Goal: Task Accomplishment & Management: Complete application form

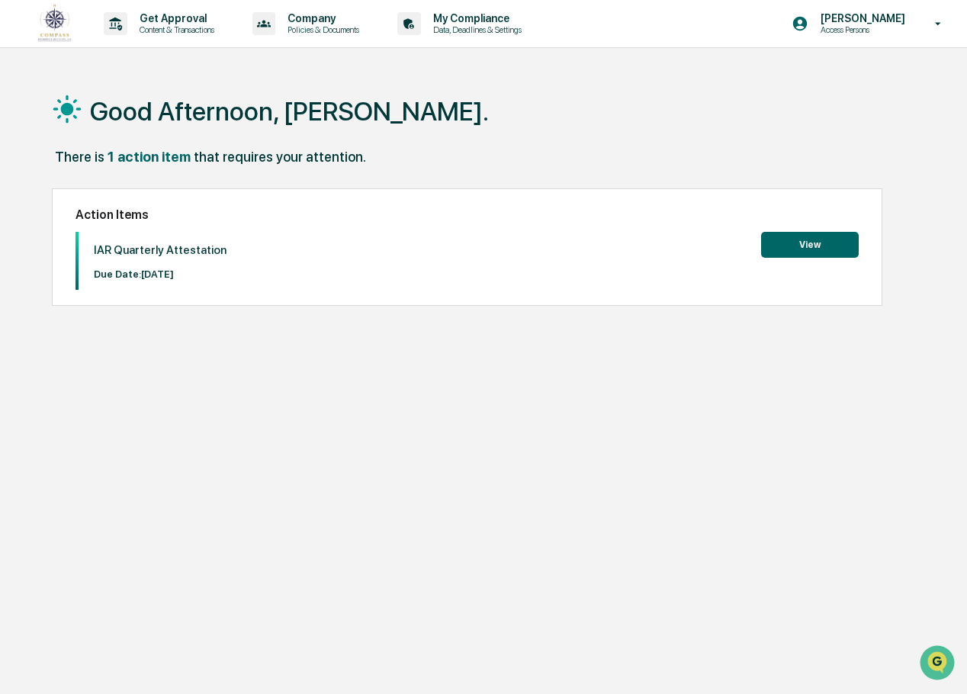
click at [802, 246] on button "View" at bounding box center [810, 245] width 98 height 26
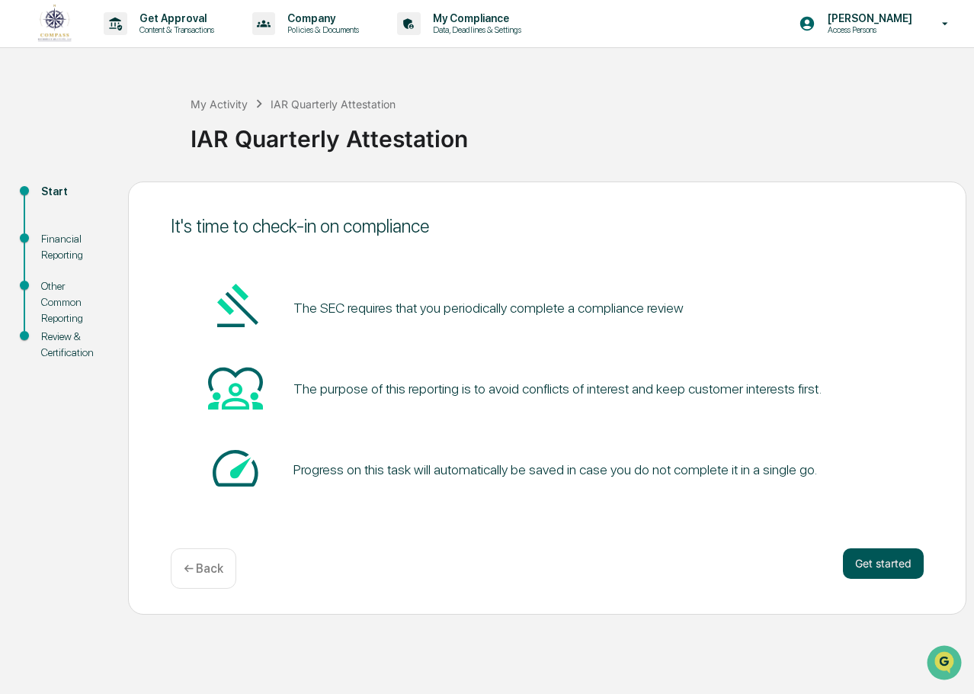
click at [870, 569] on button "Get started" at bounding box center [883, 563] width 81 height 31
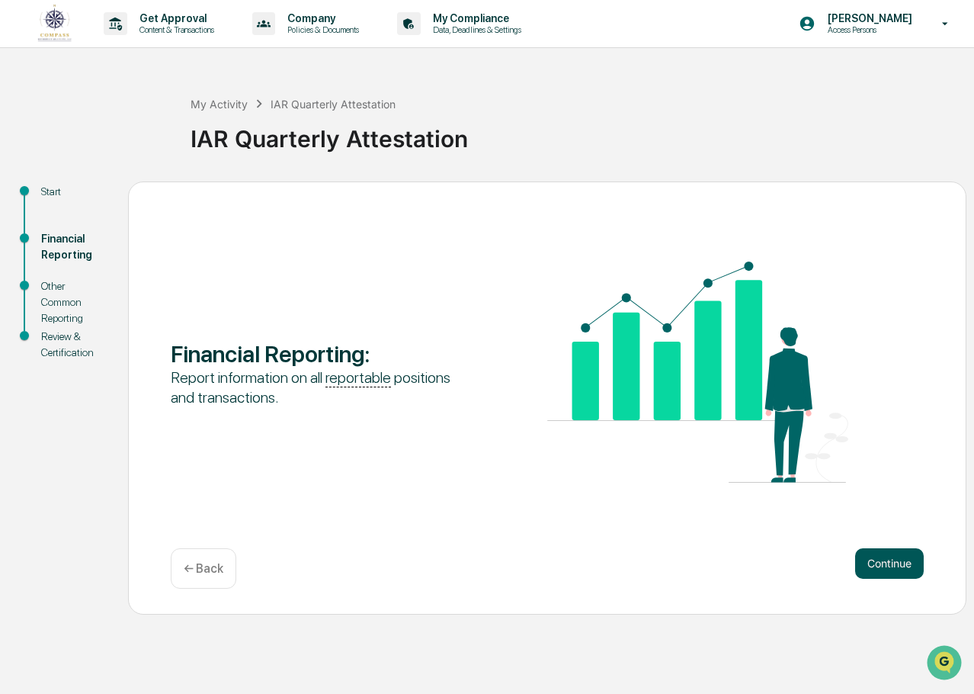
click at [891, 570] on button "Continue" at bounding box center [890, 563] width 69 height 31
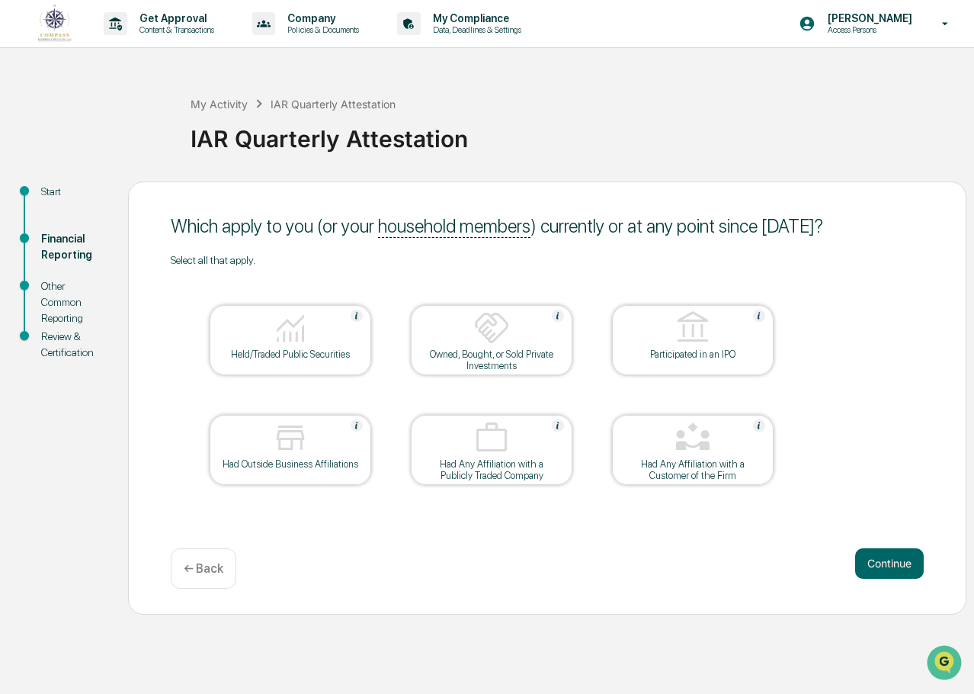
click at [333, 355] on div "Held/Traded Public Securities" at bounding box center [290, 353] width 137 height 11
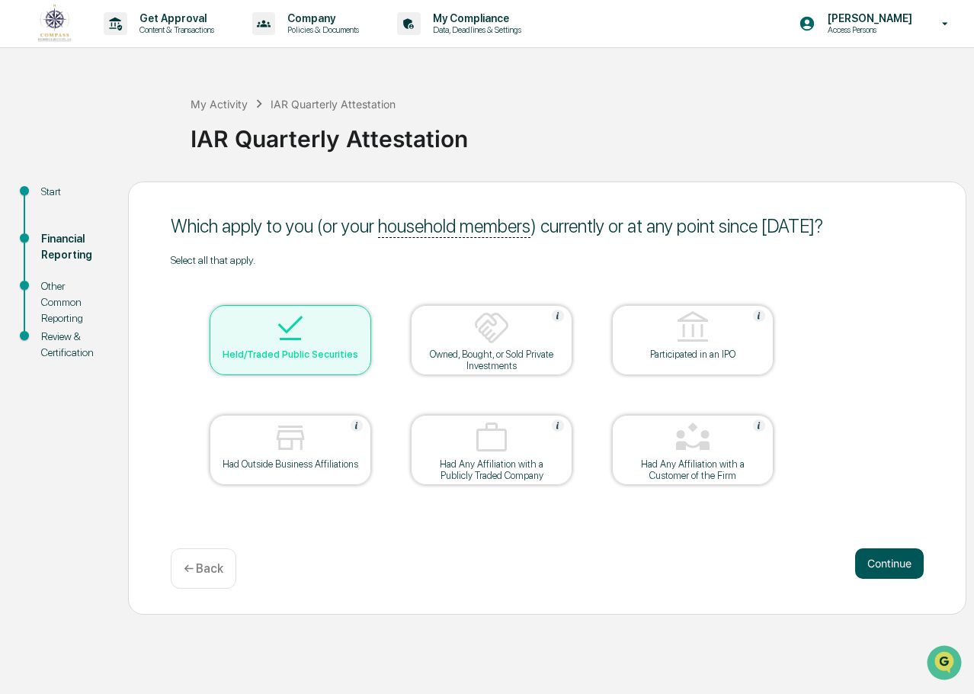
click at [897, 563] on button "Continue" at bounding box center [890, 563] width 69 height 31
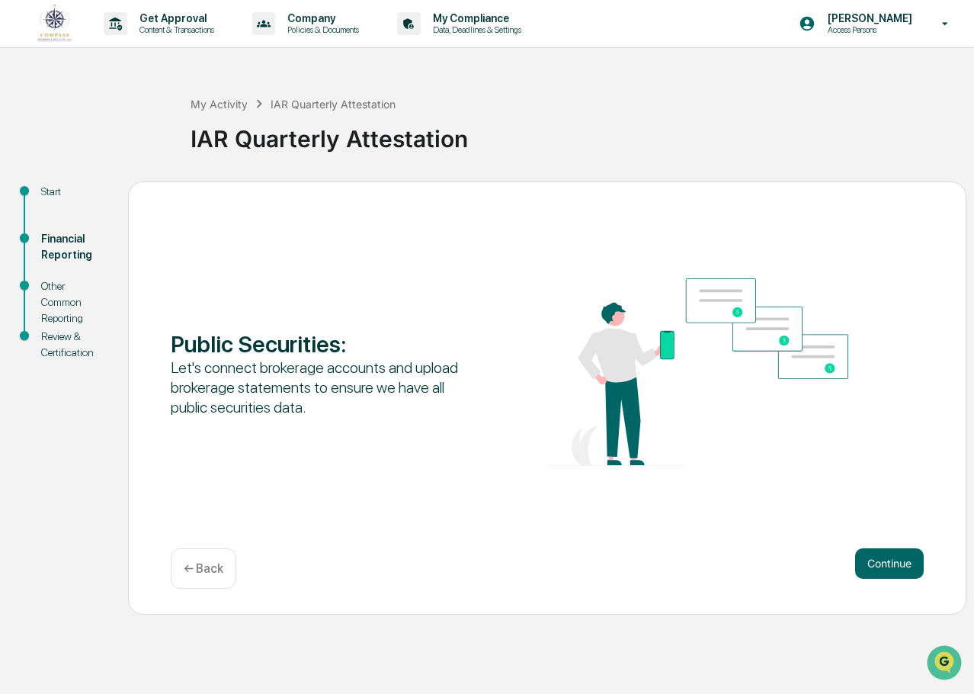
click at [897, 563] on button "Continue" at bounding box center [890, 563] width 69 height 31
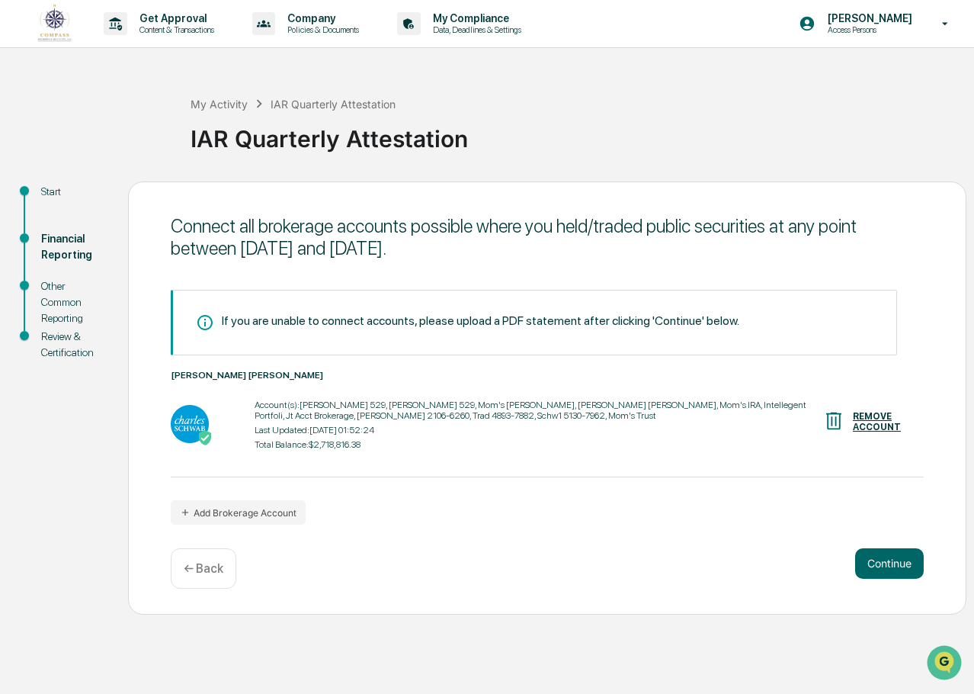
click at [897, 563] on button "Continue" at bounding box center [890, 563] width 69 height 31
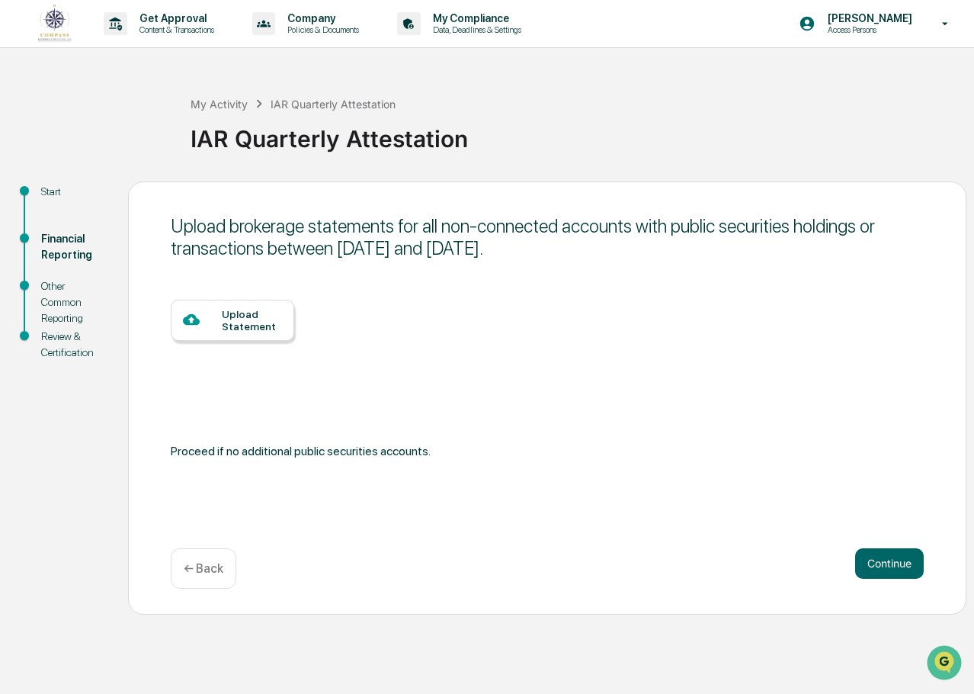
click at [897, 563] on button "Continue" at bounding box center [890, 563] width 69 height 31
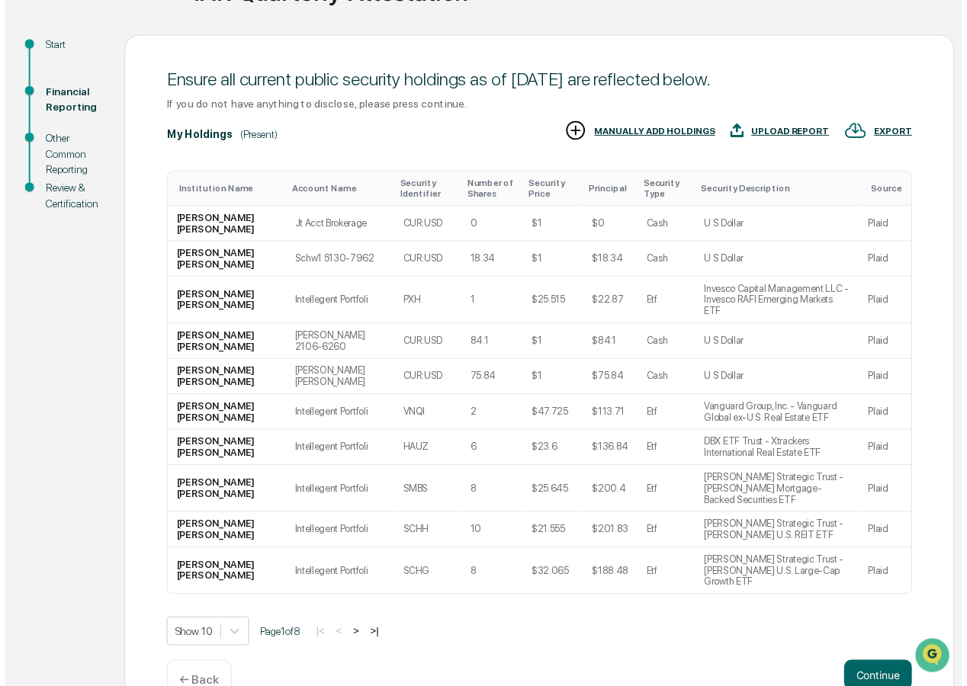
scroll to position [152, 0]
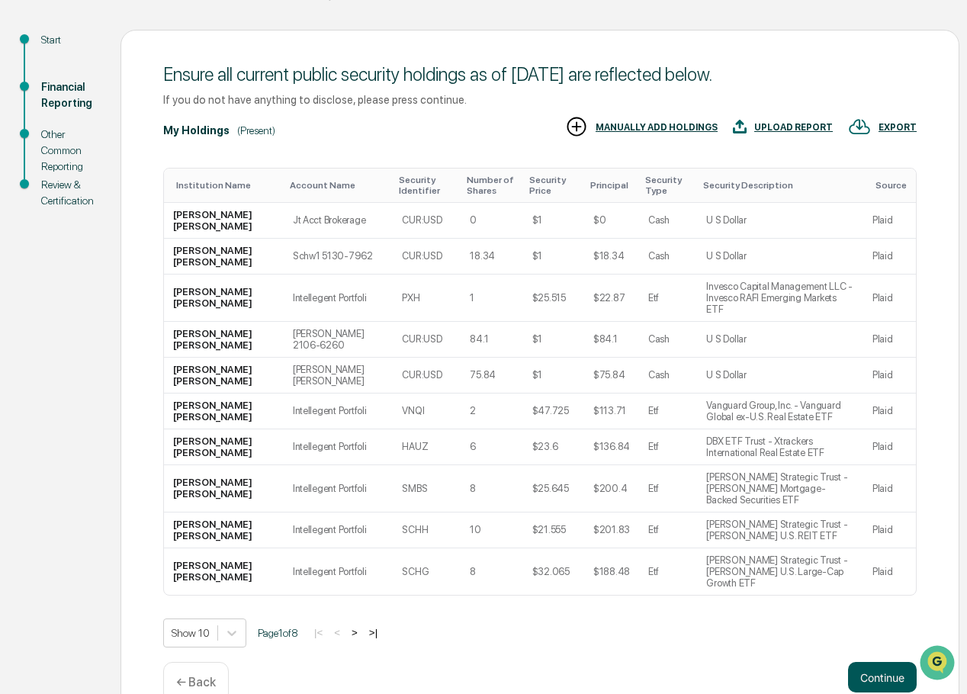
click at [885, 662] on button "Continue" at bounding box center [882, 677] width 69 height 31
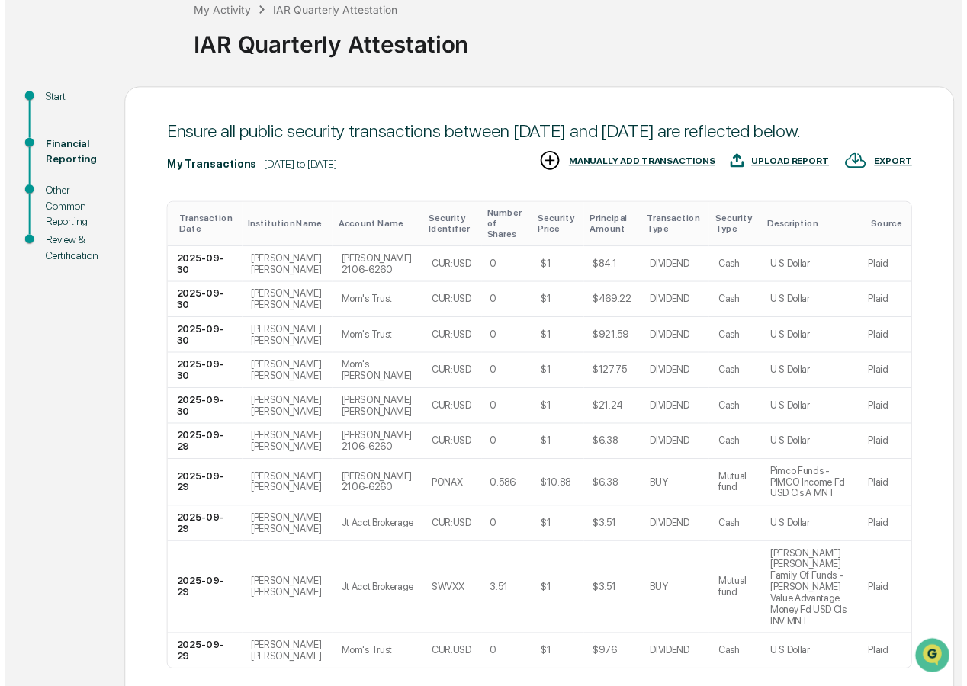
scroll to position [175, 0]
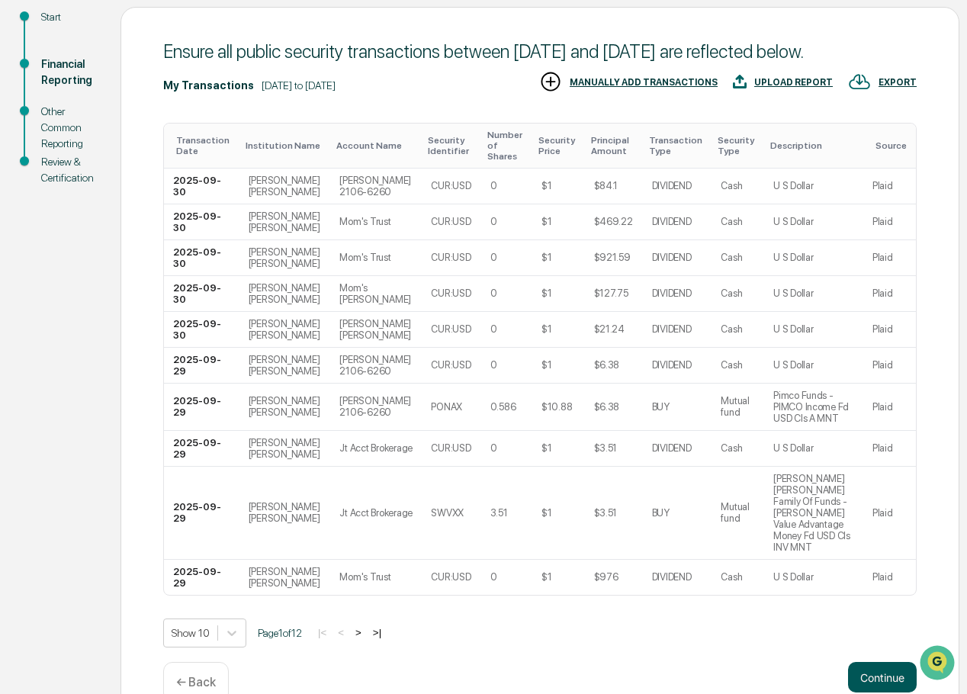
click at [883, 662] on button "Continue" at bounding box center [882, 677] width 69 height 31
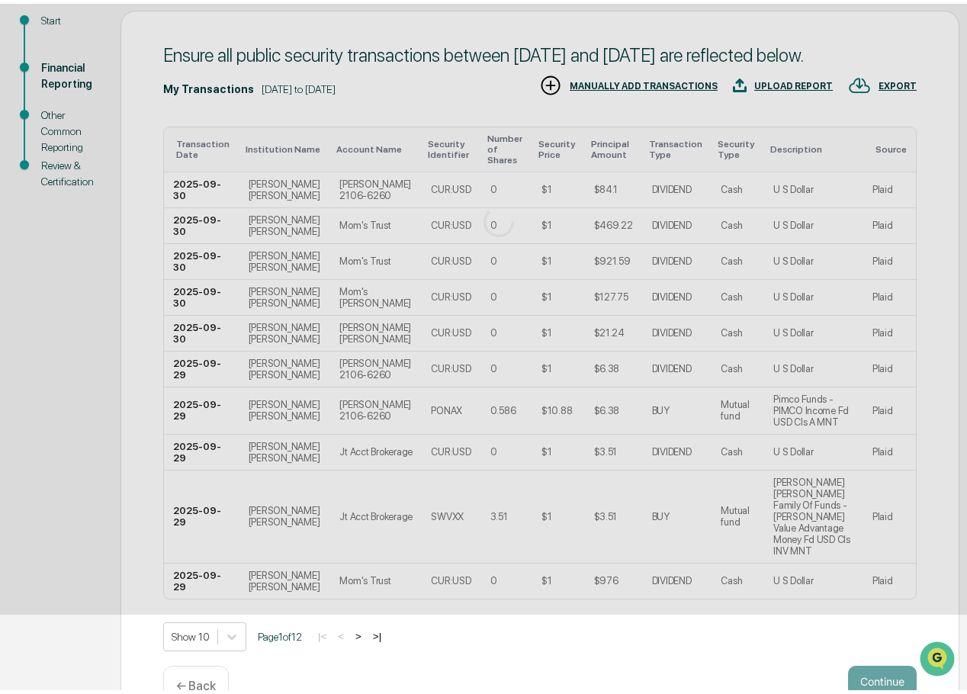
scroll to position [0, 0]
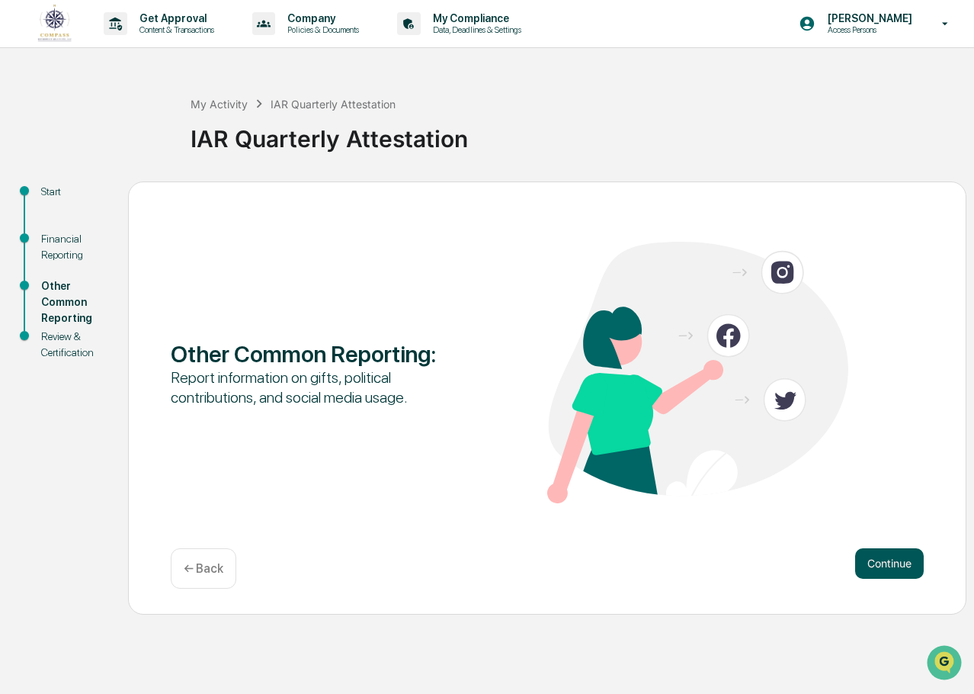
click at [875, 565] on button "Continue" at bounding box center [890, 563] width 69 height 31
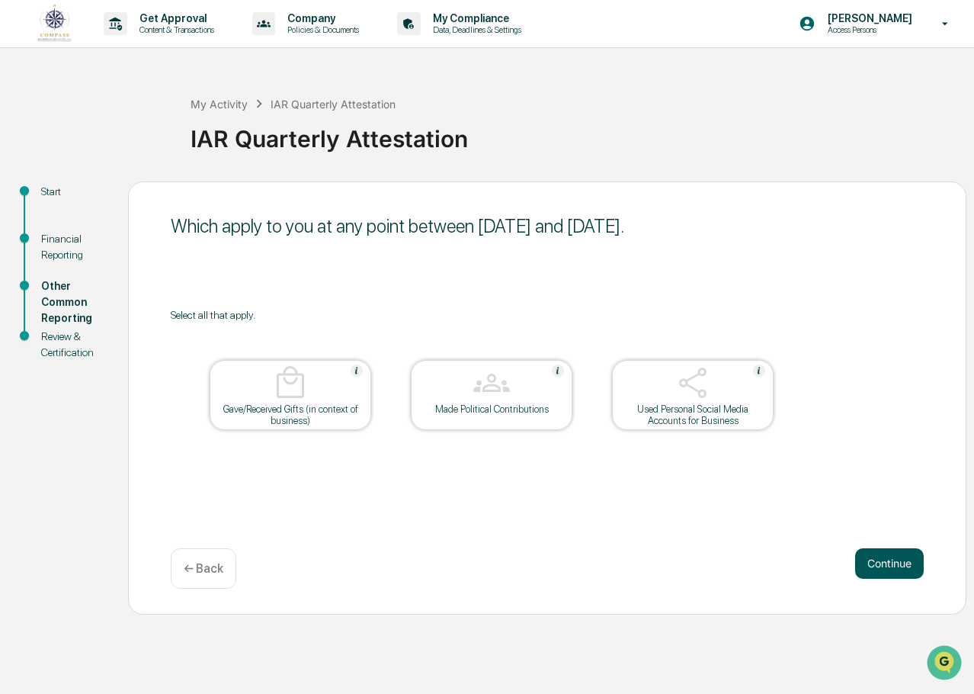
click at [891, 571] on button "Continue" at bounding box center [890, 563] width 69 height 31
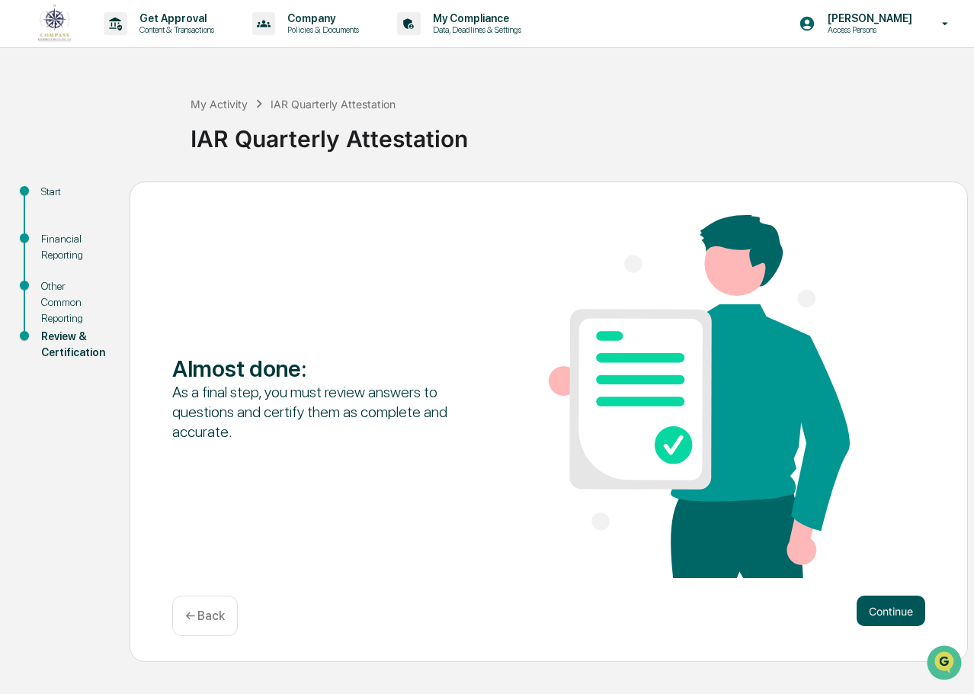
click at [891, 611] on button "Continue" at bounding box center [891, 611] width 69 height 31
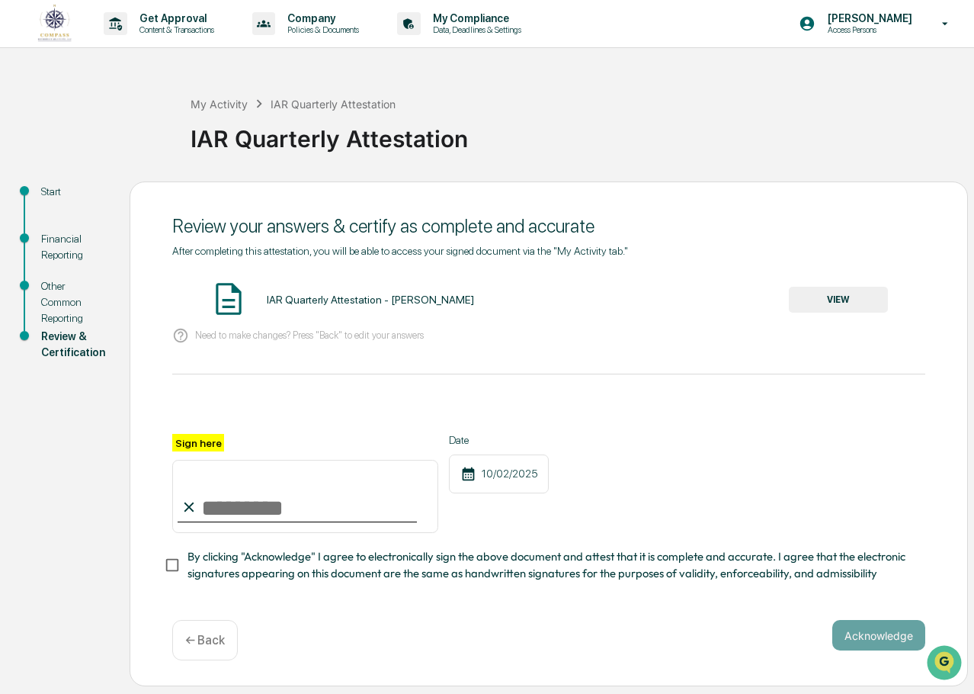
click at [248, 508] on input "Sign here" at bounding box center [305, 496] width 266 height 73
type input "**********"
click at [868, 636] on button "Acknowledge" at bounding box center [879, 635] width 93 height 31
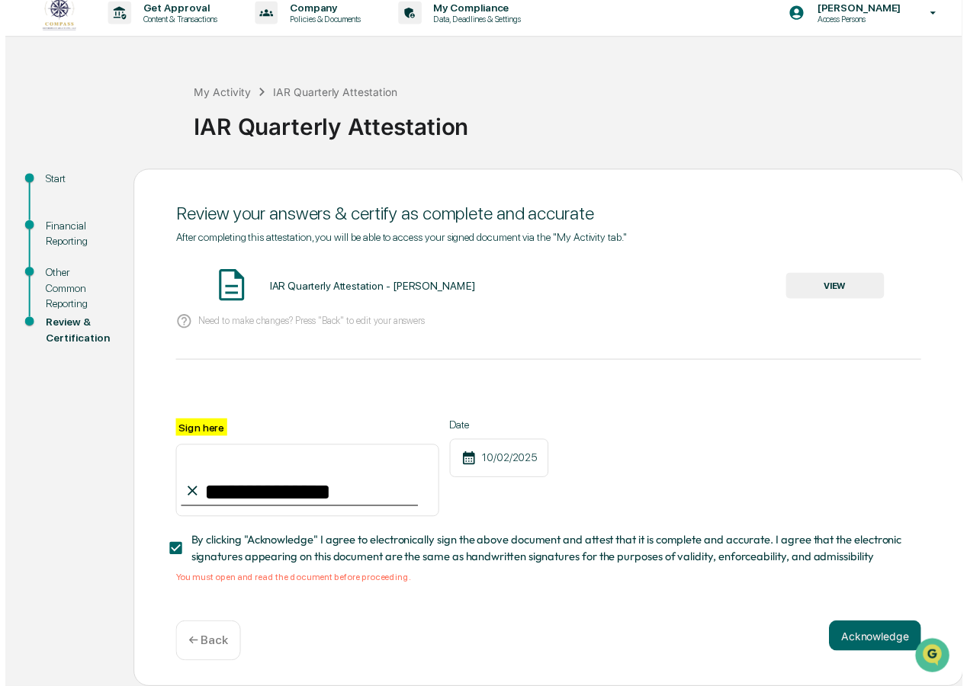
scroll to position [15, 0]
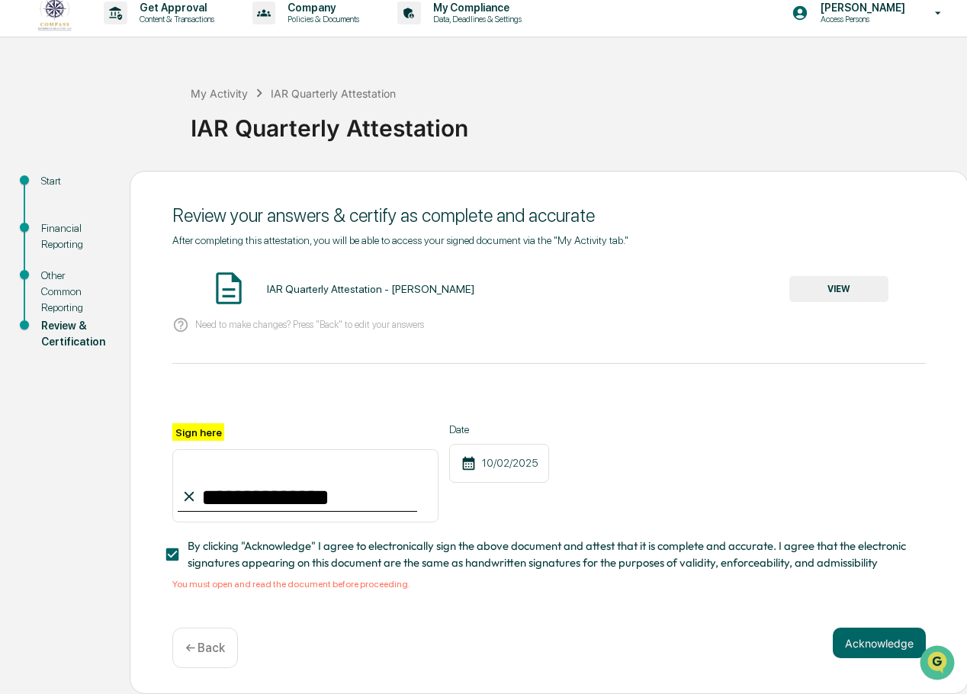
click at [304, 285] on div "IAR Quarterly Attestation - [PERSON_NAME]" at bounding box center [370, 289] width 207 height 12
click at [824, 285] on button "VIEW" at bounding box center [838, 289] width 99 height 26
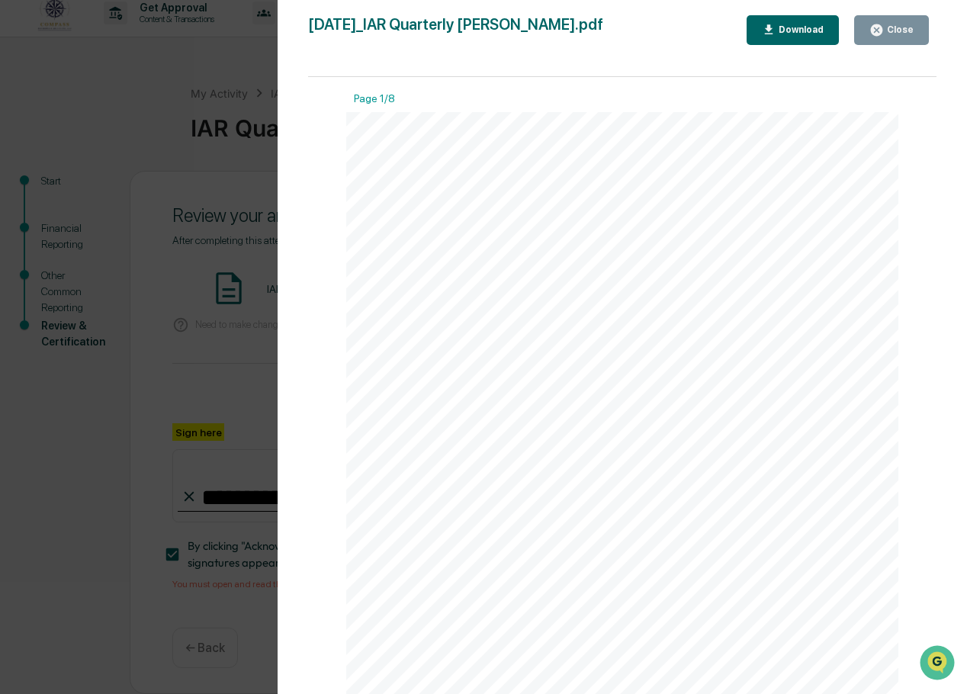
click at [891, 33] on div "Close" at bounding box center [899, 29] width 30 height 11
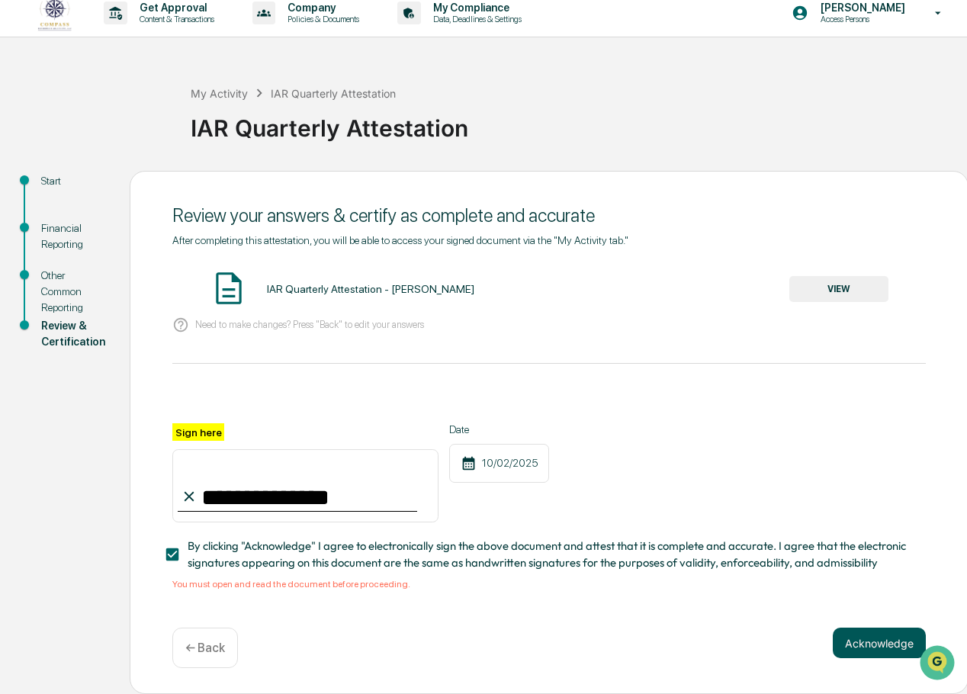
click at [875, 643] on button "Acknowledge" at bounding box center [879, 643] width 93 height 31
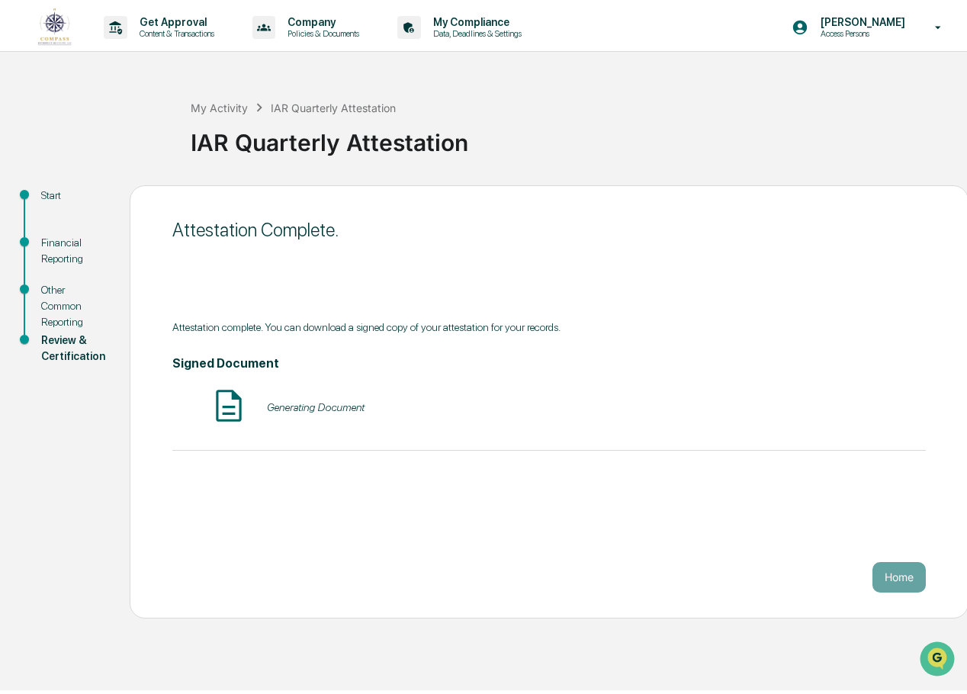
scroll to position [0, 0]
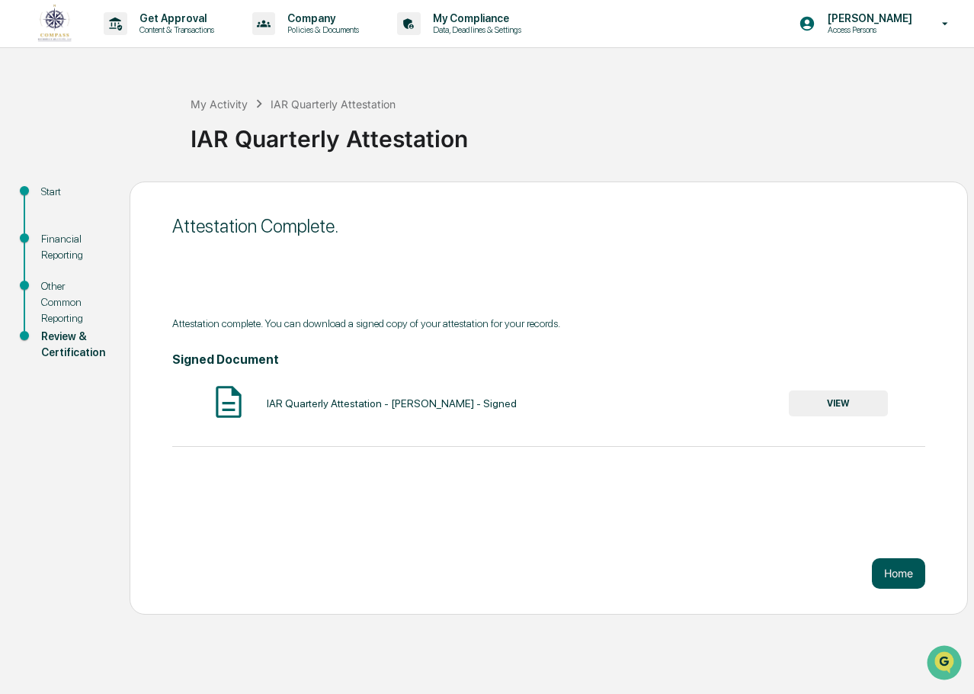
click at [895, 576] on button "Home" at bounding box center [898, 573] width 53 height 31
